Goal: Check status: Check status

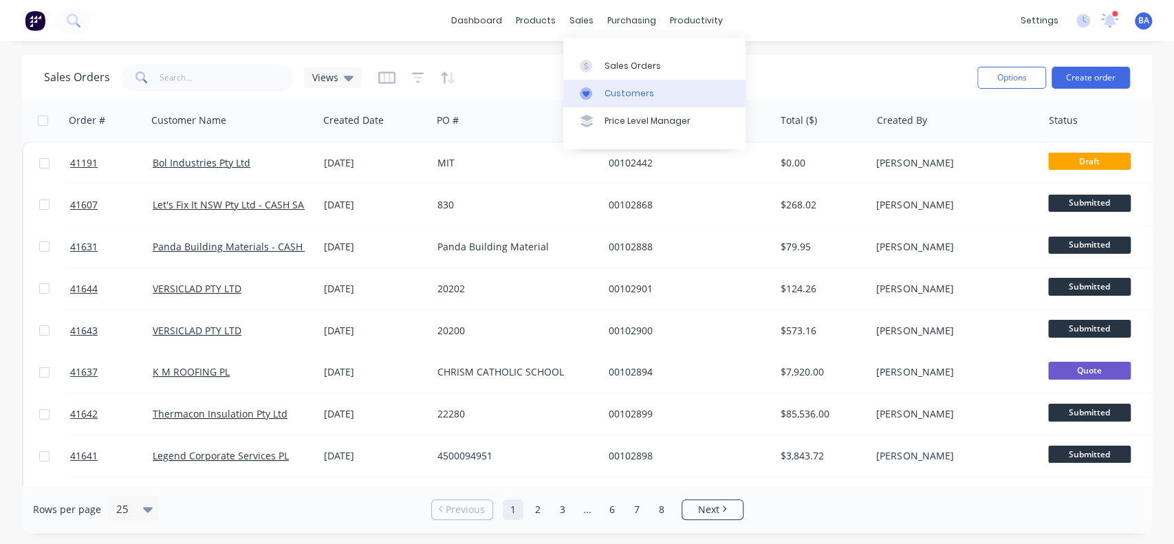
click at [622, 90] on div "Customers" at bounding box center [629, 93] width 50 height 12
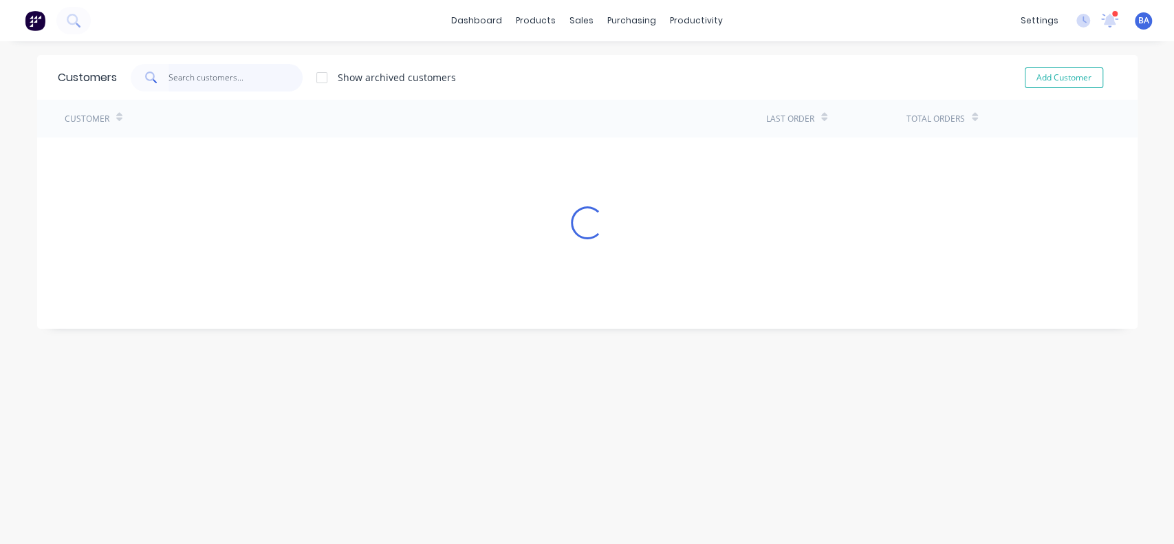
click at [208, 74] on input "text" at bounding box center [235, 78] width 134 height 28
click at [231, 72] on input "text" at bounding box center [235, 78] width 134 height 28
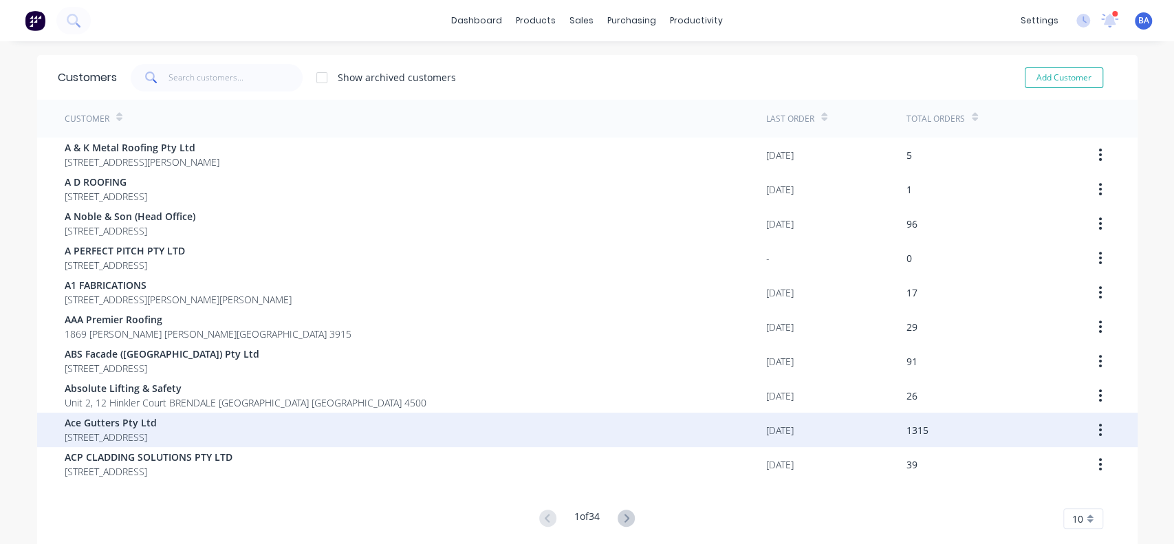
click at [674, 415] on div "Ace Gutters Pty Ltd PO Box 99 MORTDALE New South Wales Australia 2223" at bounding box center [415, 430] width 701 height 34
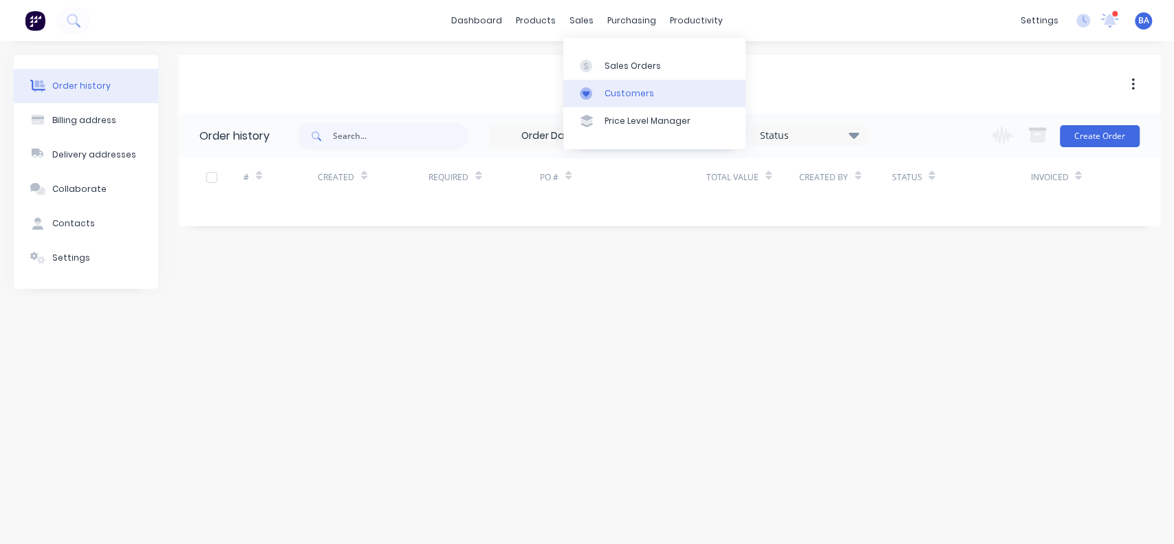
click at [622, 91] on div "Customers" at bounding box center [629, 93] width 50 height 12
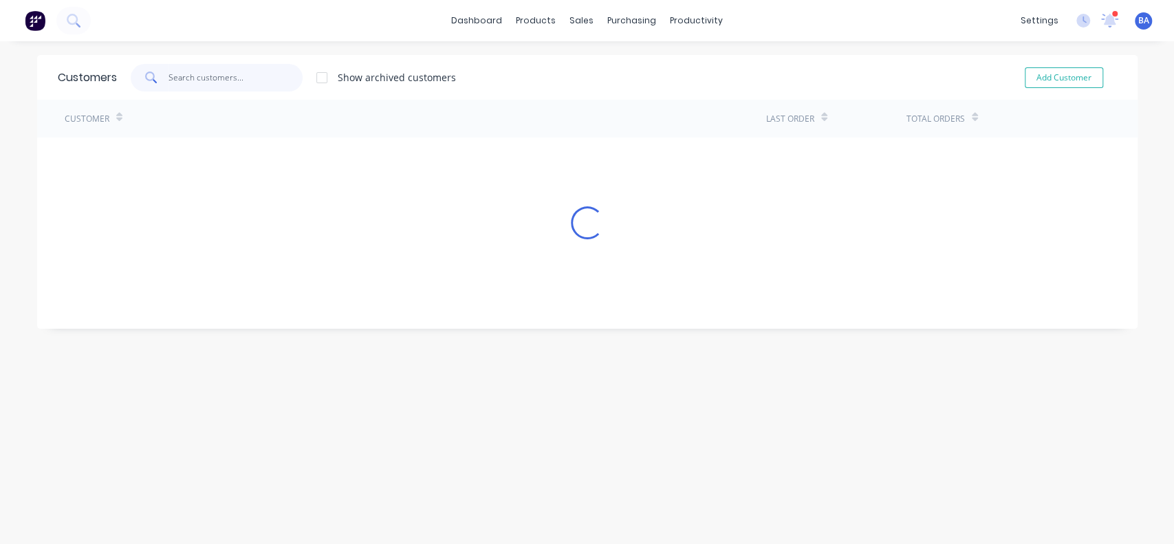
click at [195, 85] on input "text" at bounding box center [235, 78] width 134 height 28
click at [261, 74] on input "metfold" at bounding box center [235, 78] width 134 height 28
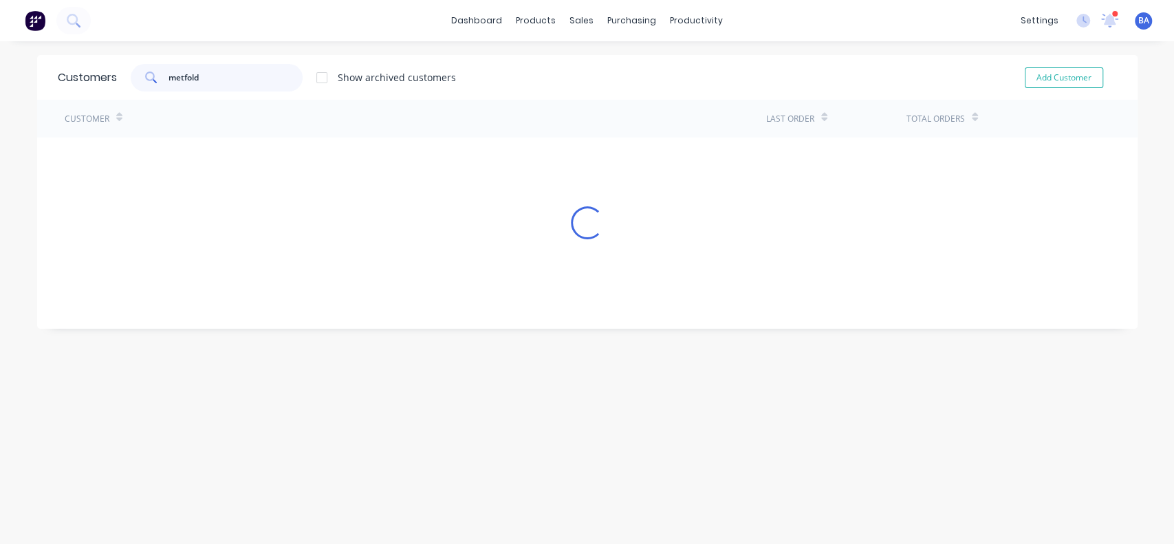
click at [245, 79] on input "metfold" at bounding box center [235, 78] width 134 height 28
type input "metfold"
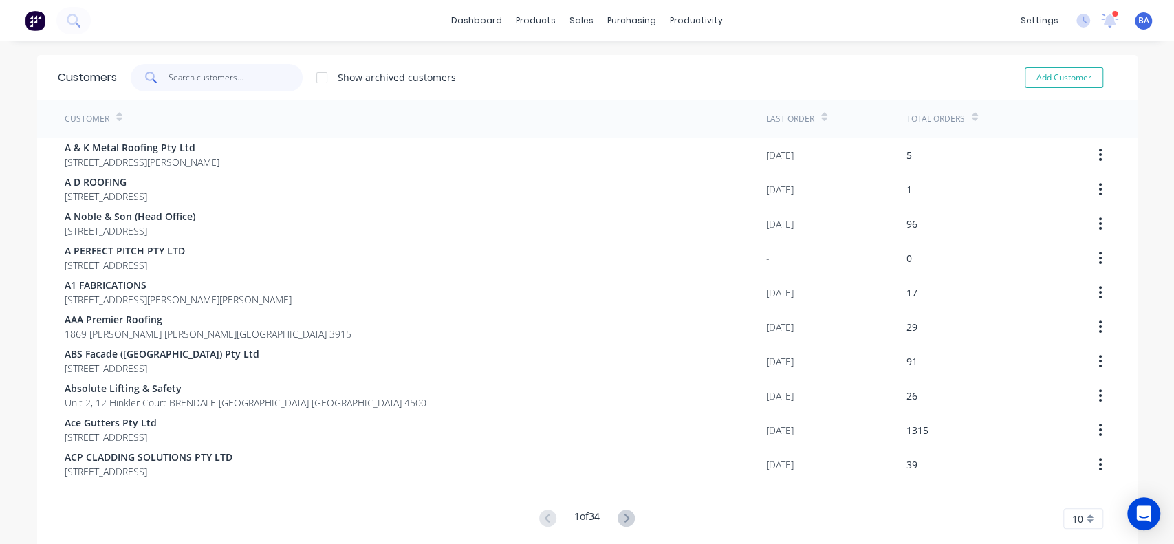
click at [182, 74] on input "text" at bounding box center [235, 78] width 134 height 28
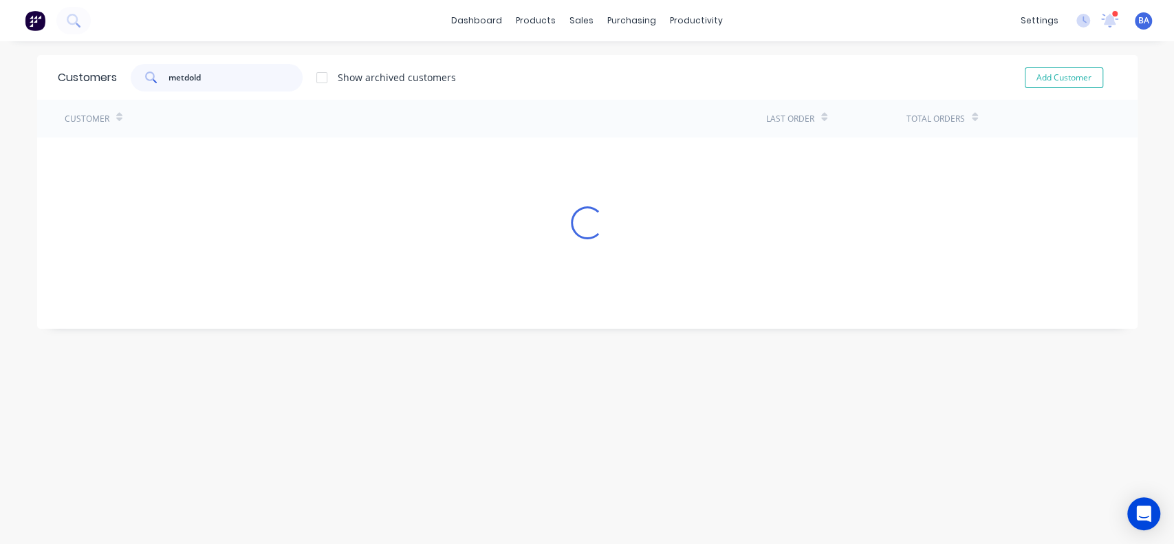
click at [207, 74] on input "metdold" at bounding box center [235, 78] width 134 height 28
type input "metfold"
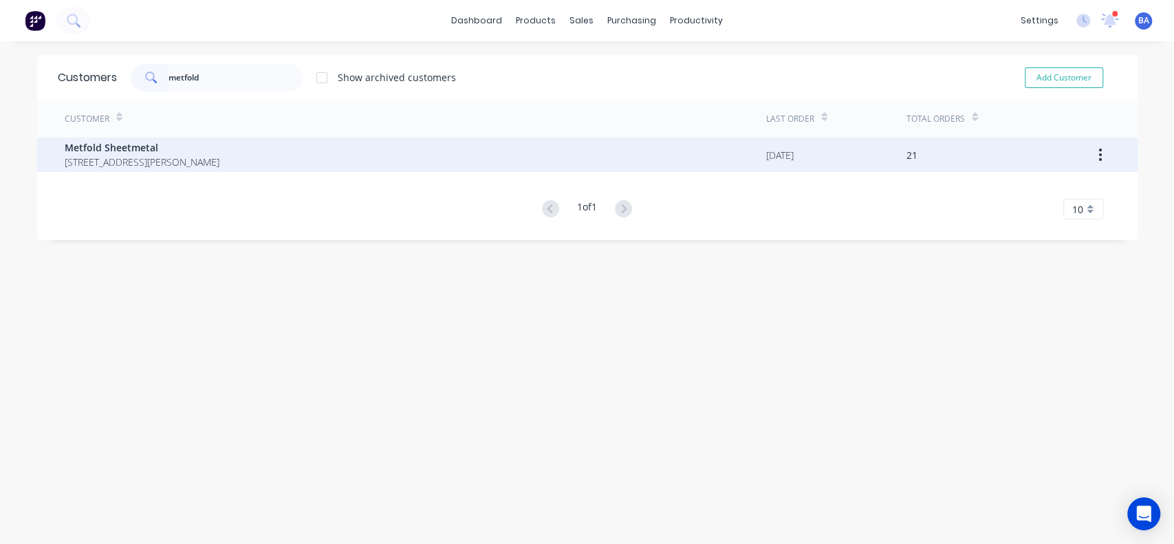
click at [94, 161] on span "[STREET_ADDRESS][PERSON_NAME]" at bounding box center [142, 162] width 155 height 14
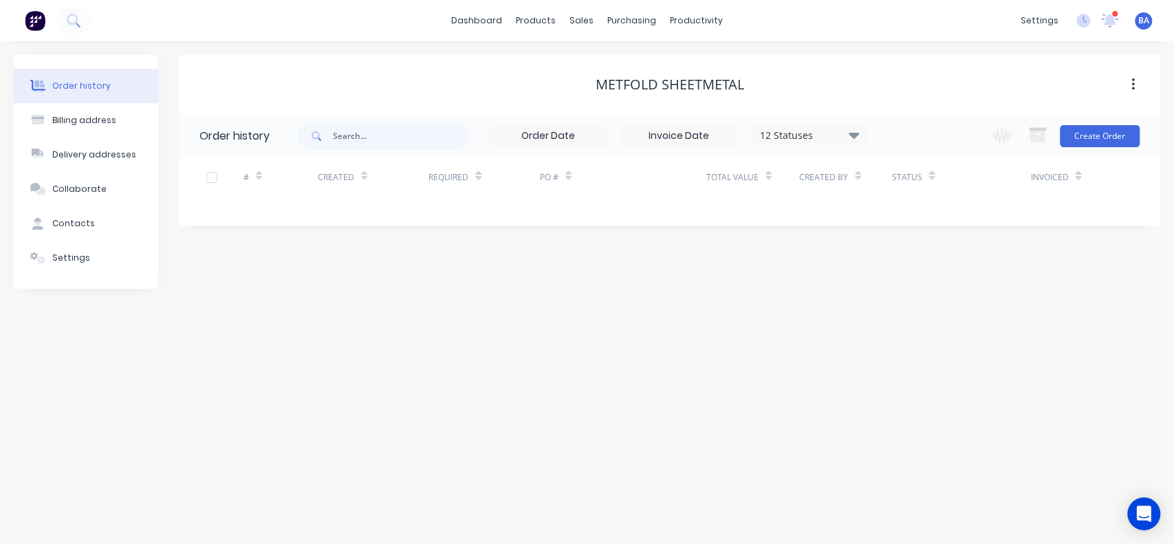
click at [857, 129] on icon at bounding box center [854, 135] width 10 height 17
click at [923, 294] on label at bounding box center [923, 294] width 0 height 0
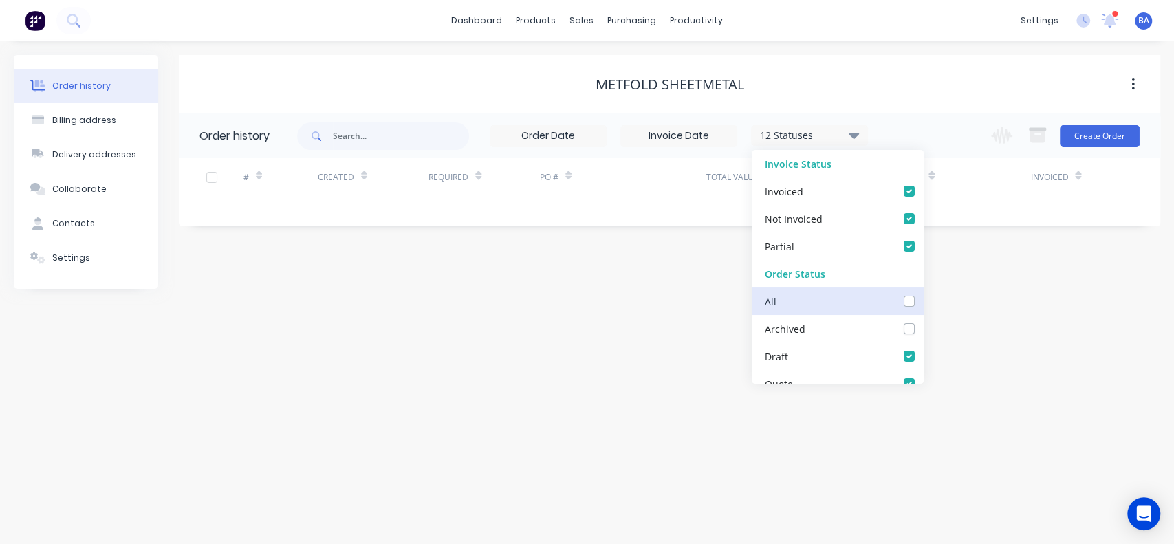
click at [923, 301] on input "checkbox" at bounding box center [928, 300] width 11 height 13
checkbox input "true"
click at [1016, 288] on div "Metfold Sheetmetal Order history 13 Statuses Invoice Status Invoiced Not Invoic…" at bounding box center [669, 172] width 981 height 234
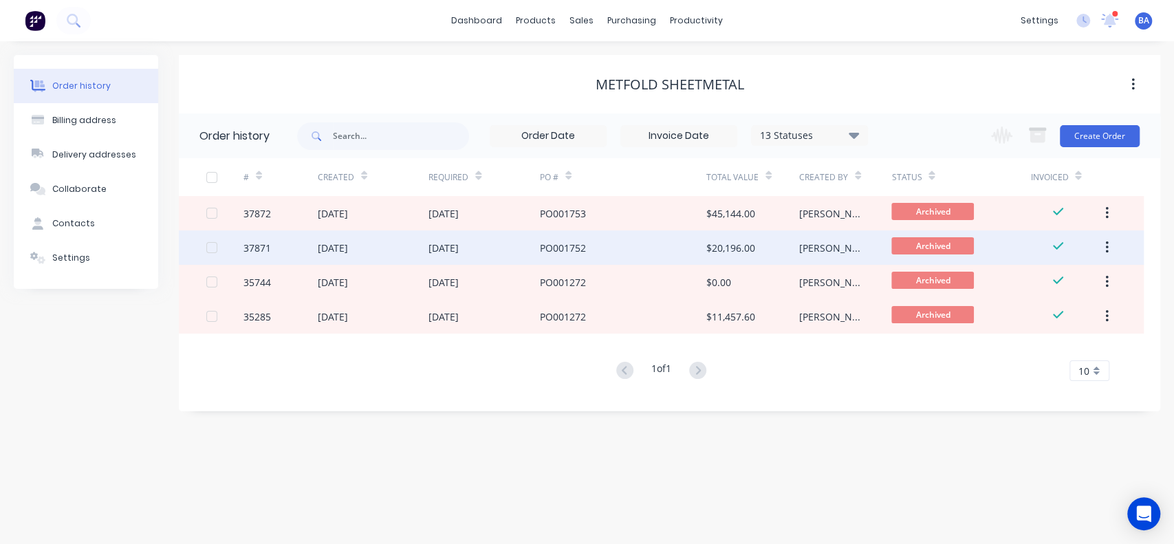
click at [523, 232] on div "[DATE]" at bounding box center [483, 247] width 111 height 34
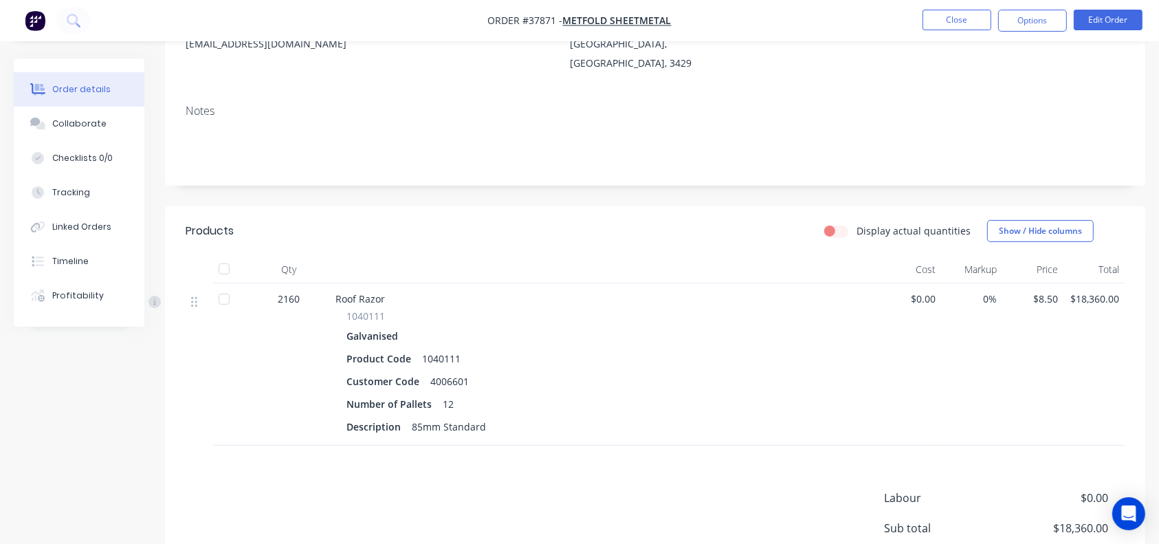
scroll to position [216, 0]
click at [961, 20] on button "Close" at bounding box center [957, 20] width 69 height 21
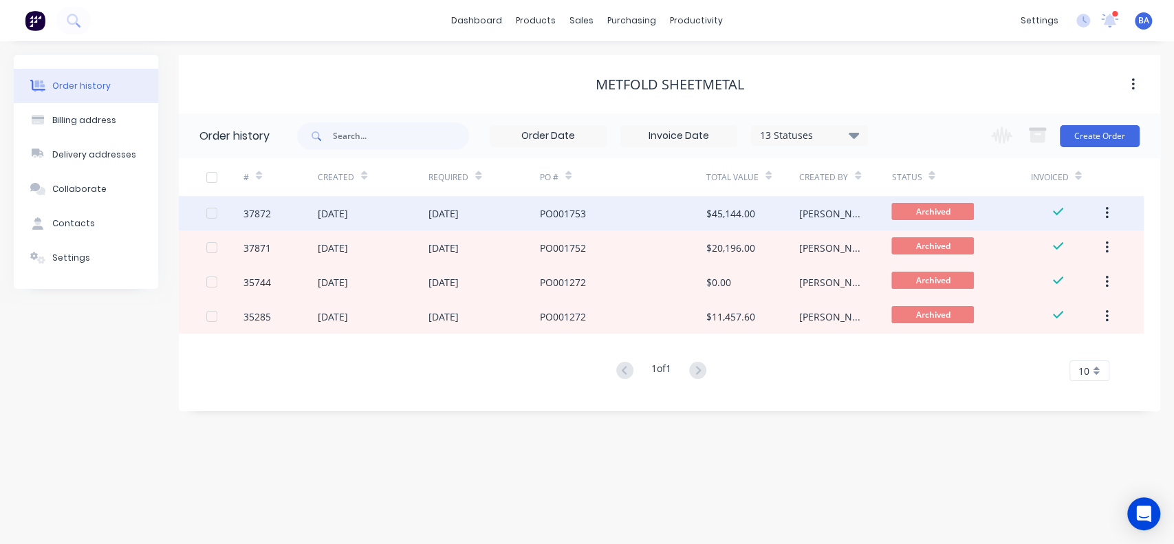
click at [682, 212] on div "PO001753" at bounding box center [623, 213] width 166 height 34
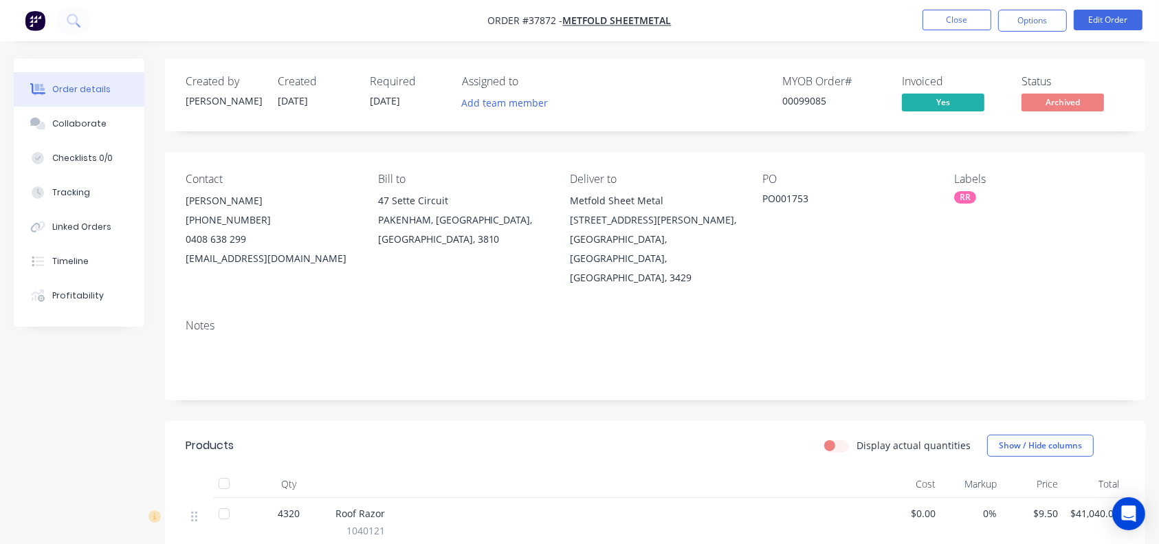
scroll to position [262, 0]
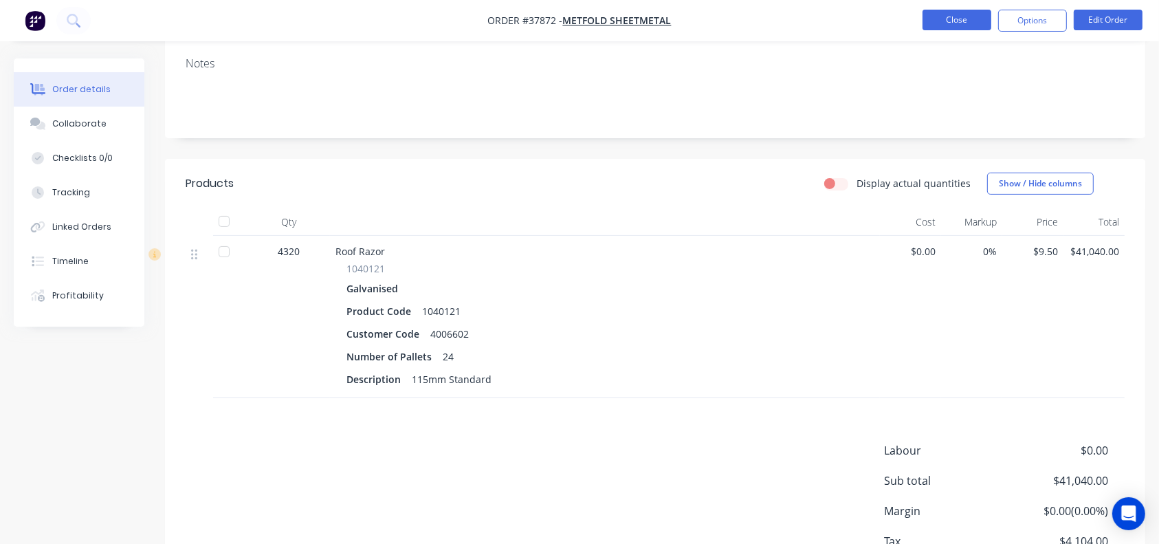
click at [951, 29] on button "Close" at bounding box center [957, 20] width 69 height 21
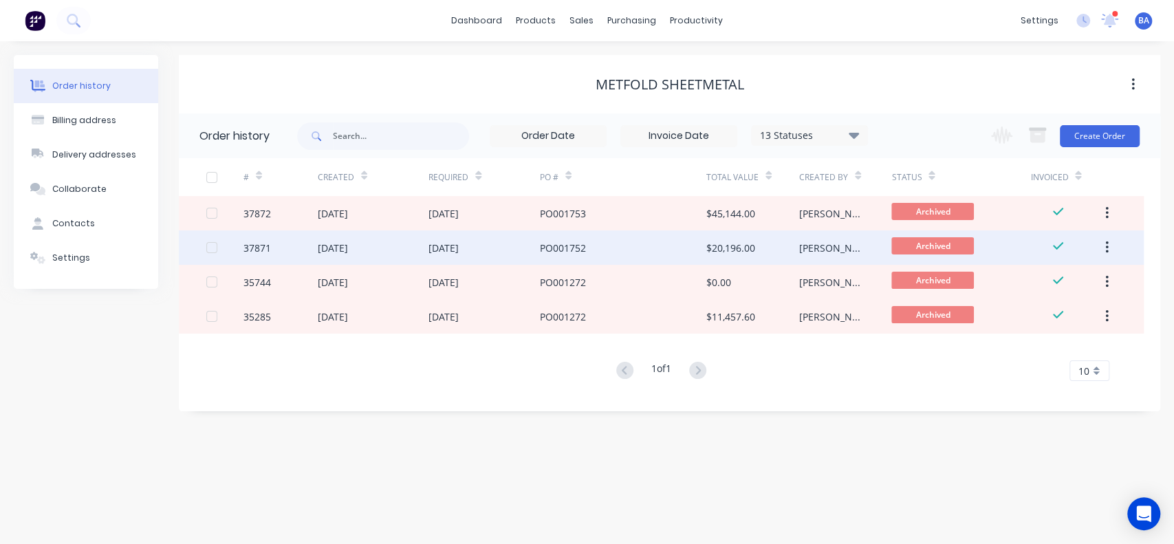
click at [669, 255] on div "PO001752" at bounding box center [623, 247] width 166 height 34
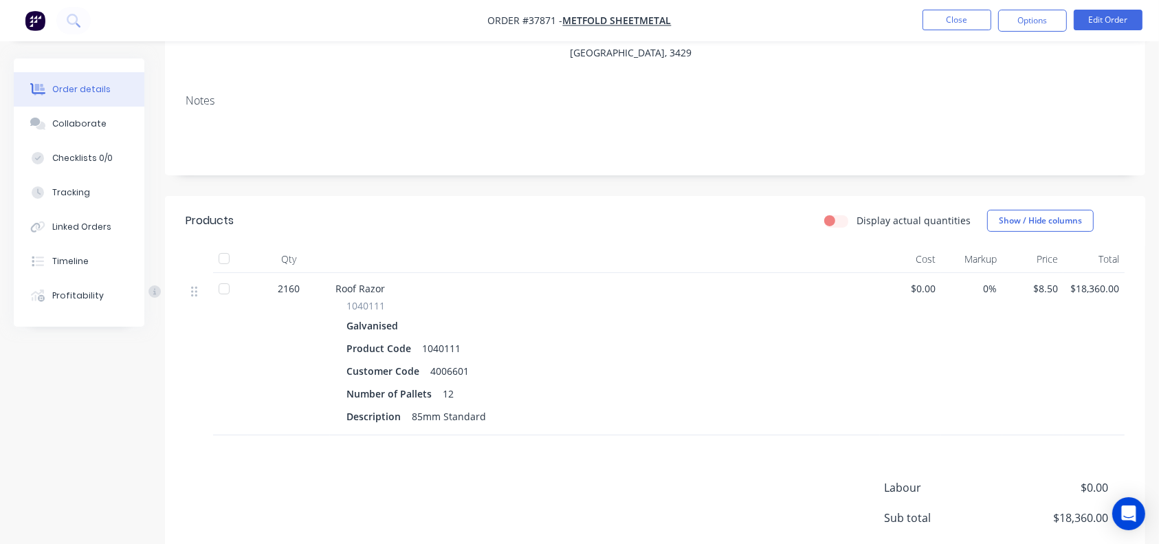
scroll to position [226, 0]
click at [936, 17] on button "Close" at bounding box center [957, 20] width 69 height 21
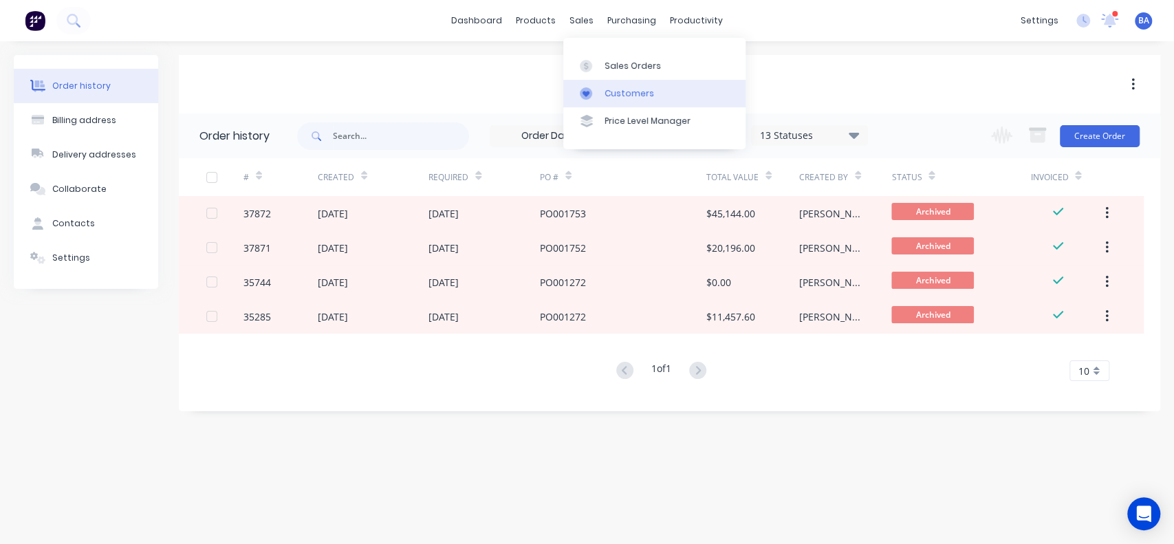
click at [605, 96] on div "Customers" at bounding box center [629, 93] width 50 height 12
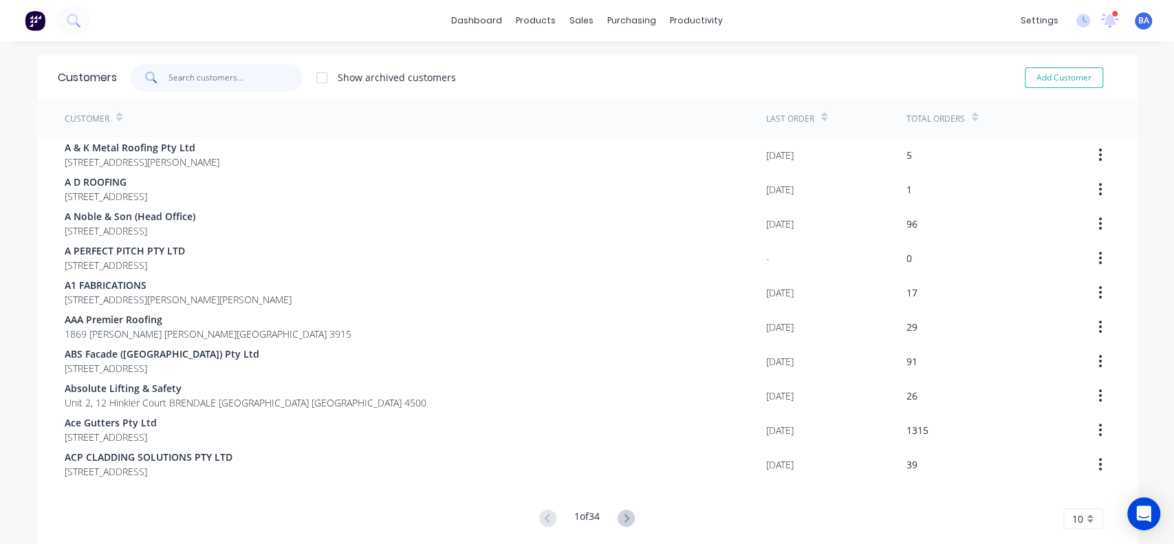
click at [233, 64] on input "text" at bounding box center [235, 78] width 134 height 28
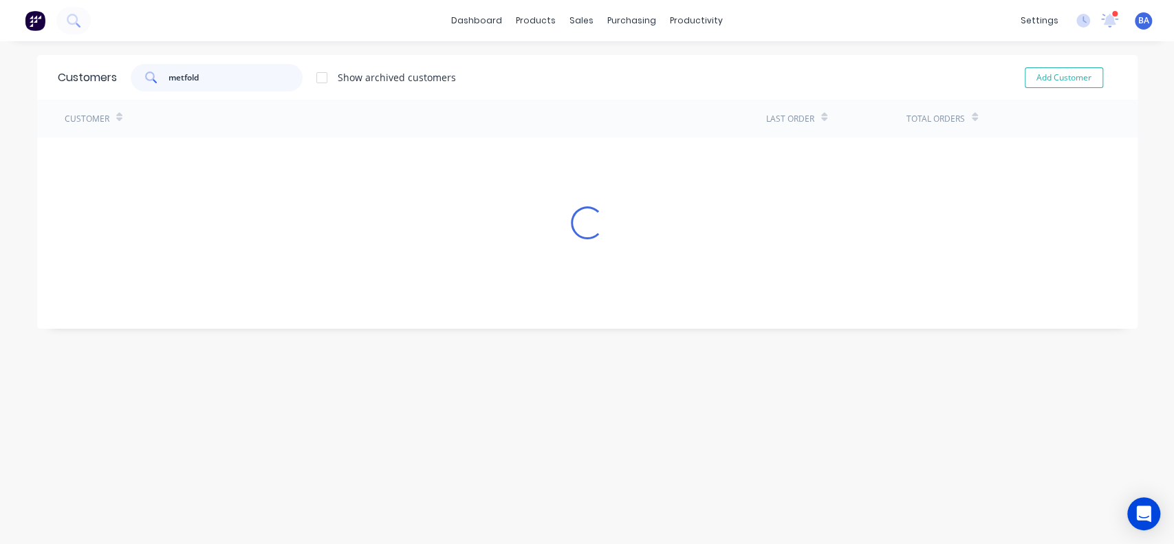
type input "metfold"
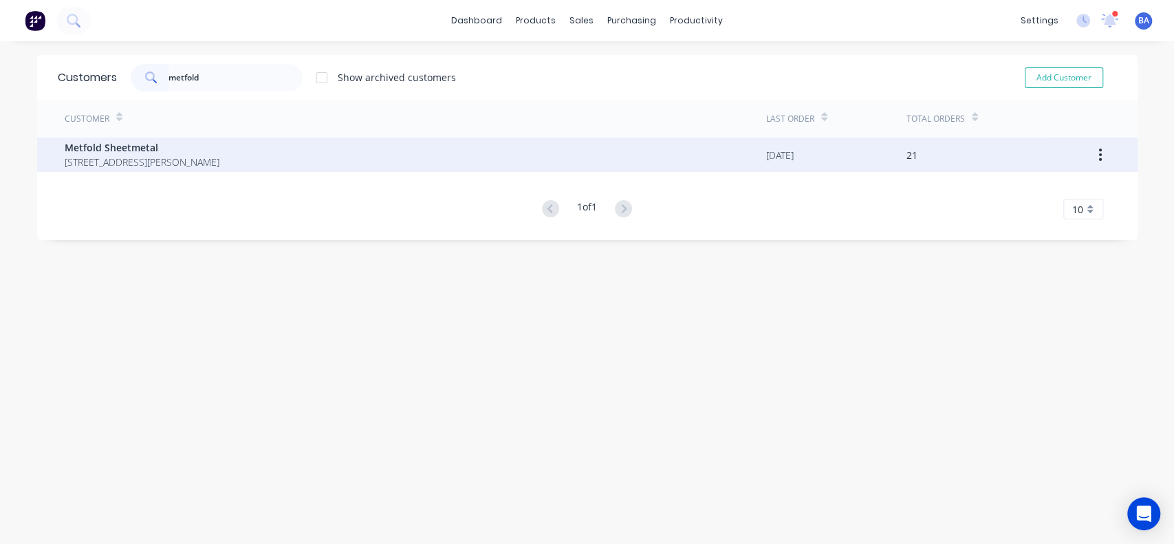
click at [138, 142] on span "Metfold Sheetmetal" at bounding box center [142, 147] width 155 height 14
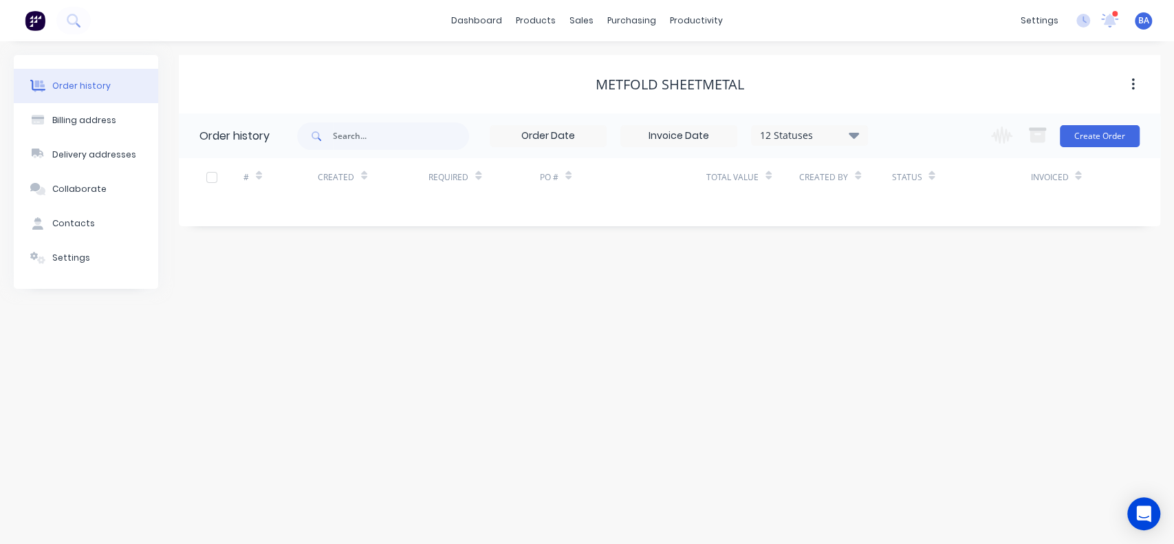
click at [855, 141] on icon at bounding box center [854, 135] width 10 height 17
click at [923, 294] on label at bounding box center [923, 294] width 0 height 0
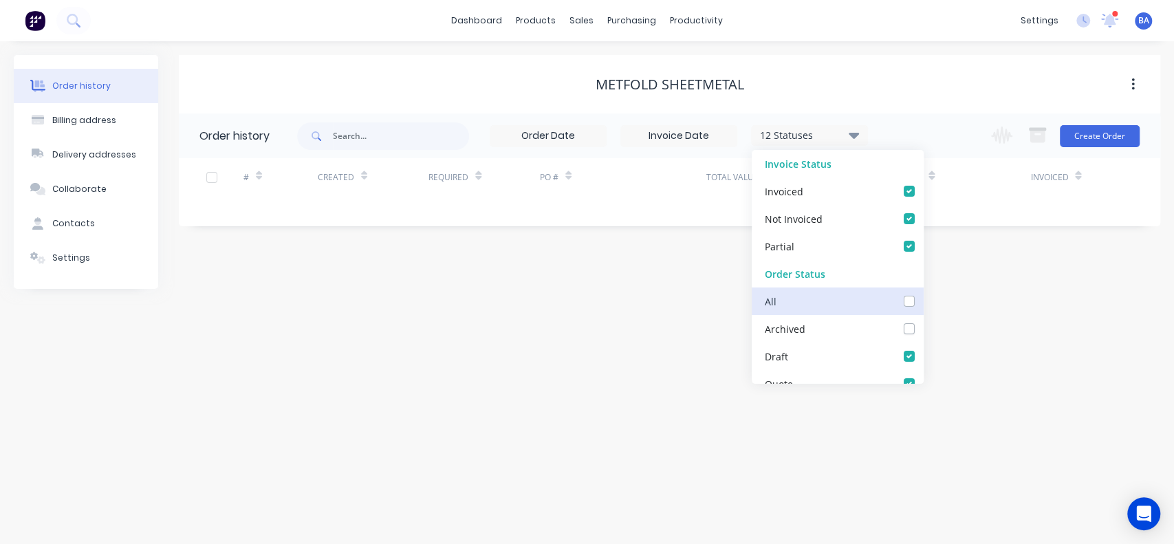
click at [923, 302] on input "checkbox" at bounding box center [928, 300] width 11 height 13
checkbox input "true"
click at [971, 336] on div "Order history Billing address Delivery addresses Collaborate Contacts Settings …" at bounding box center [587, 292] width 1174 height 503
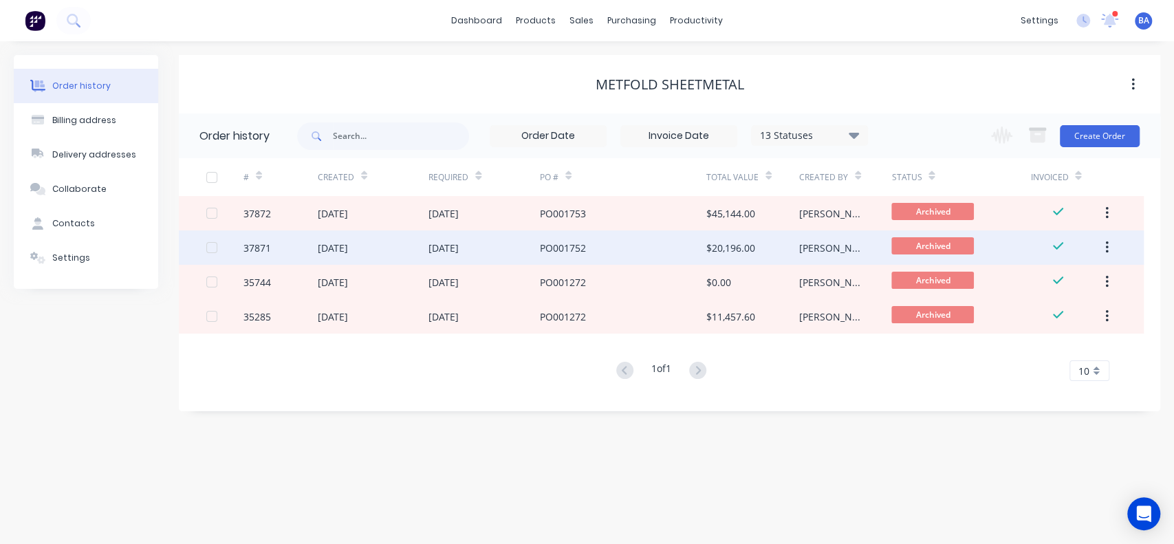
drag, startPoint x: 593, startPoint y: 254, endPoint x: 582, endPoint y: 261, distance: 13.9
click at [582, 261] on div "PO001752" at bounding box center [623, 247] width 166 height 34
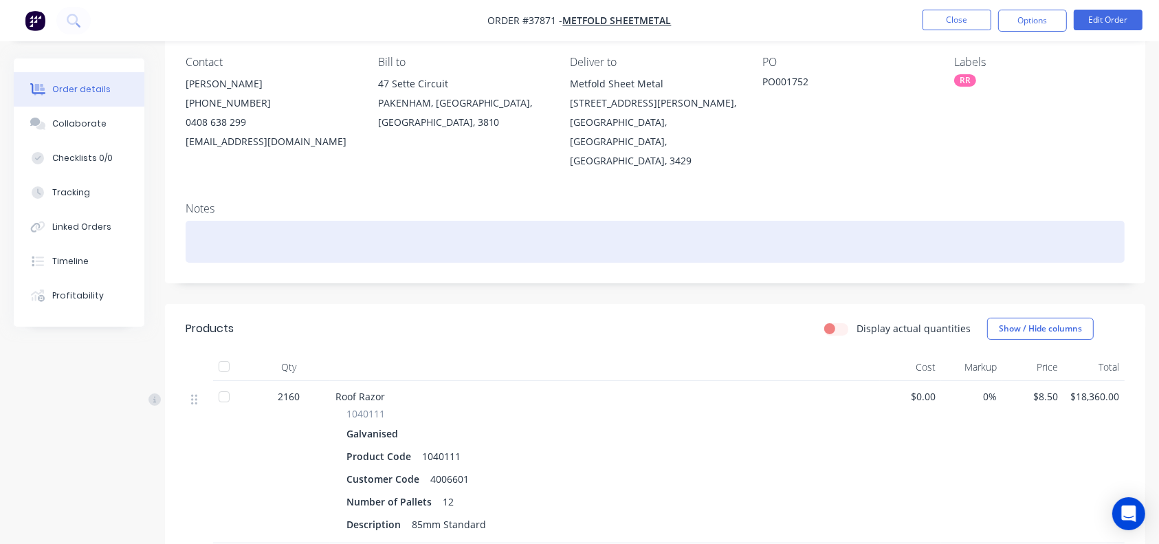
scroll to position [128, 0]
